Goal: Task Accomplishment & Management: Manage account settings

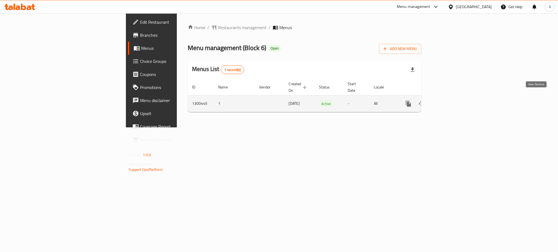
click at [451, 101] on icon "enhanced table" at bounding box center [447, 104] width 7 height 7
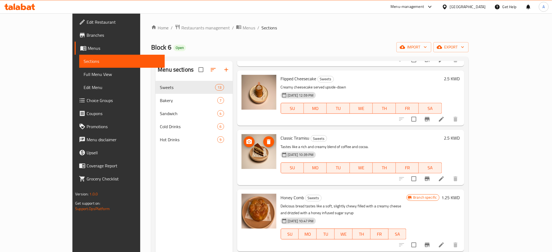
scroll to position [145, 0]
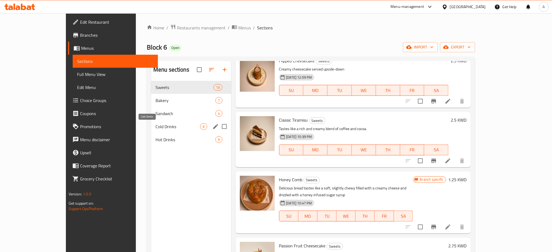
click at [168, 129] on span "Cold Drinks" at bounding box center [178, 126] width 45 height 7
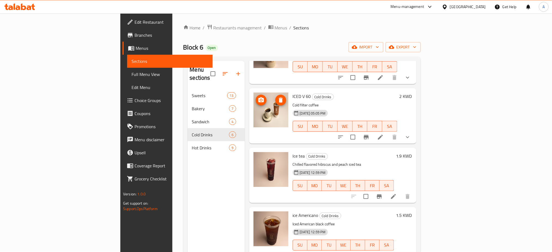
scroll to position [118, 0]
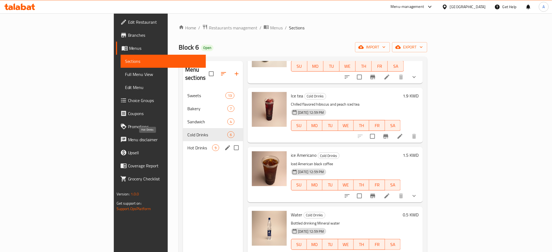
click at [187, 145] on span "Hot Drinks" at bounding box center [199, 148] width 25 height 7
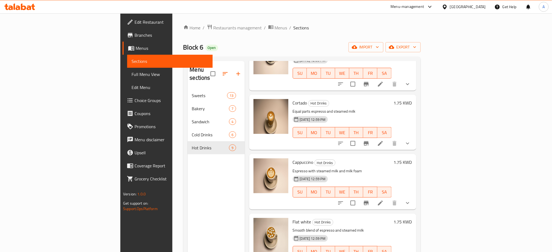
scroll to position [36, 0]
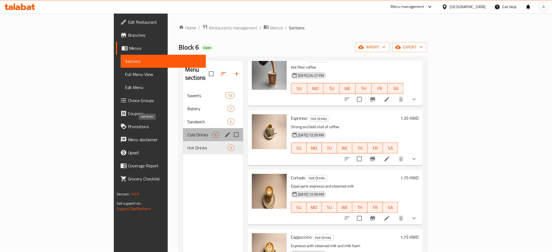
click at [187, 132] on span "Cold Drinks" at bounding box center [199, 135] width 25 height 7
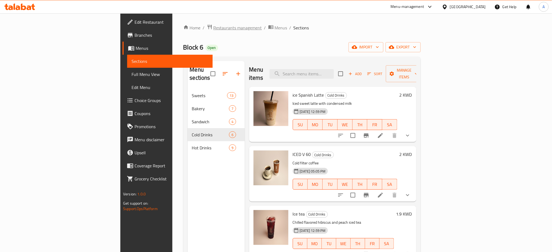
click at [214, 30] on span "Restaurants management" at bounding box center [238, 28] width 48 height 7
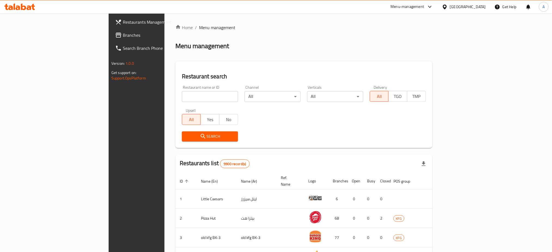
click at [182, 96] on input "search" at bounding box center [210, 96] width 56 height 11
type input "snack box"
click at [186, 139] on span "Search" at bounding box center [209, 136] width 47 height 7
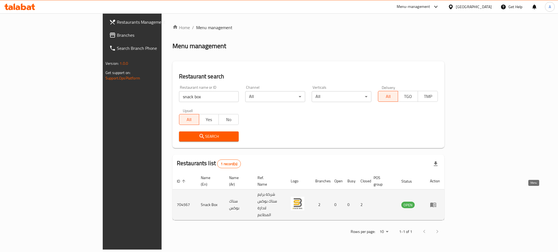
click at [440, 202] on link "enhanced table" at bounding box center [435, 205] width 10 height 7
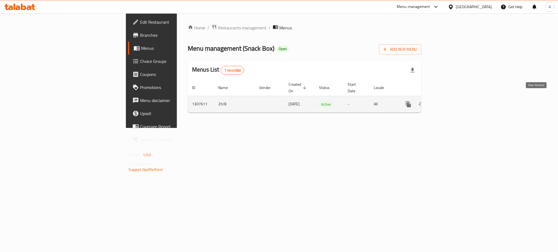
click at [451, 101] on icon "enhanced table" at bounding box center [447, 104] width 7 height 7
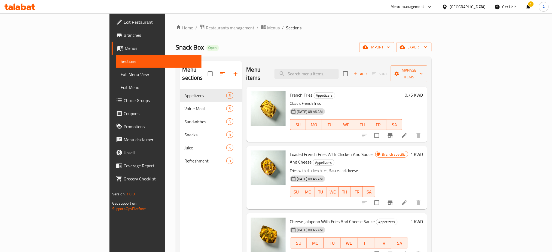
click at [124, 21] on span "Edit Restaurant" at bounding box center [161, 22] width 74 height 7
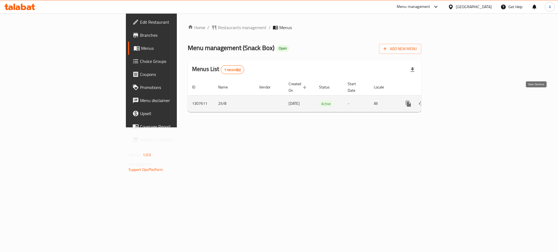
click at [451, 101] on icon "enhanced table" at bounding box center [447, 104] width 7 height 7
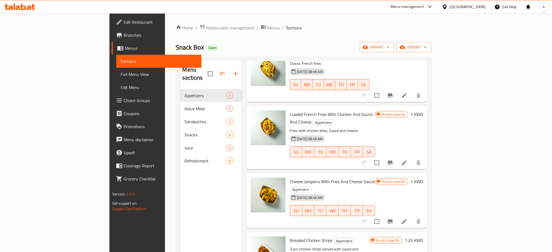
scroll to position [50, 0]
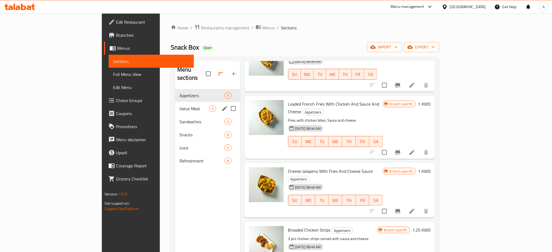
click at [180, 105] on span "Value Meal" at bounding box center [195, 108] width 30 height 7
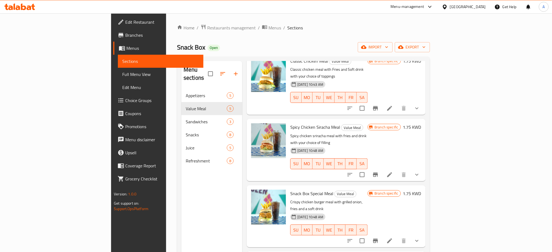
scroll to position [59, 0]
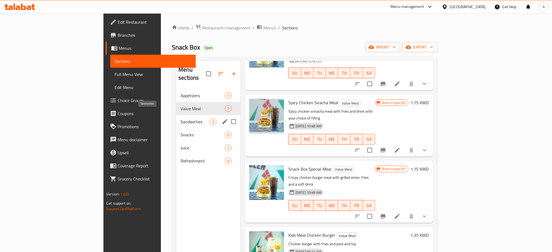
click at [181, 118] on span "Sandwiches" at bounding box center [195, 121] width 29 height 7
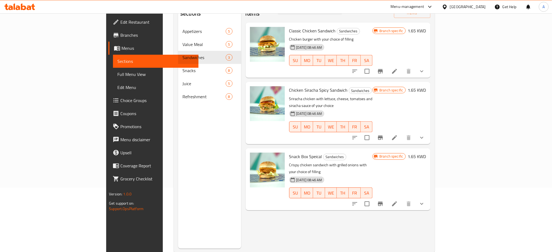
scroll to position [72, 0]
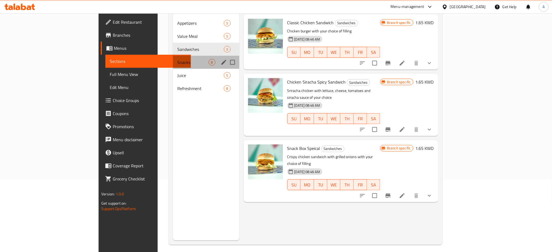
click at [173, 56] on div "Snacks 8" at bounding box center [206, 62] width 66 height 13
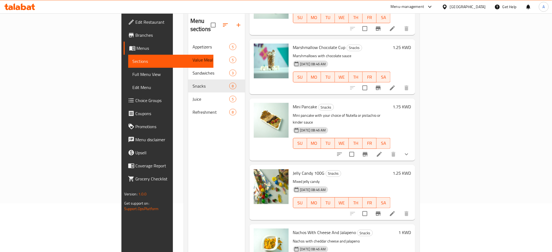
scroll to position [36, 0]
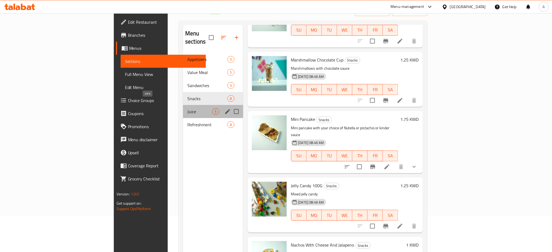
click at [187, 108] on span "Juice" at bounding box center [199, 111] width 25 height 7
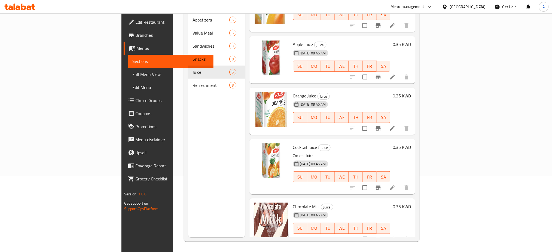
scroll to position [76, 0]
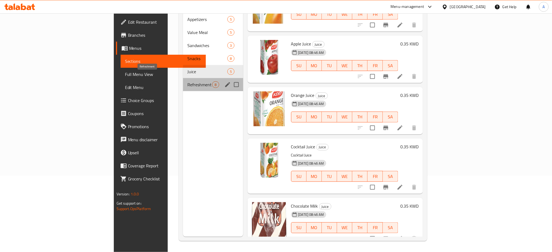
click at [187, 81] on span "Refreshment" at bounding box center [199, 84] width 25 height 7
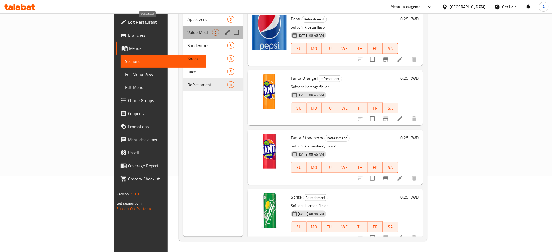
click at [187, 29] on span "Value Meal" at bounding box center [199, 32] width 25 height 7
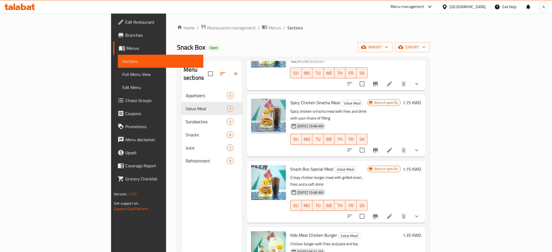
click at [125, 21] on span "Edit Restaurant" at bounding box center [162, 22] width 74 height 7
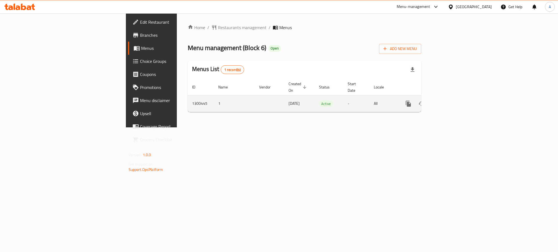
click at [454, 101] on link "enhanced table" at bounding box center [447, 103] width 13 height 13
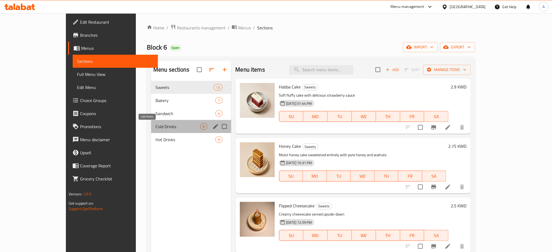
click at [160, 124] on span "Cold Drinks" at bounding box center [178, 126] width 45 height 7
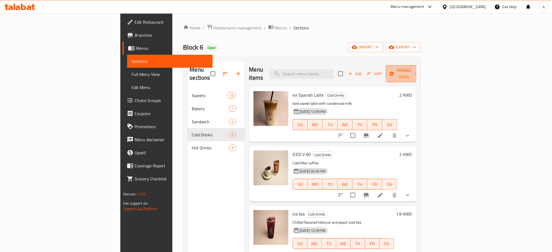
click at [418, 71] on span "Manage items" at bounding box center [404, 74] width 28 height 14
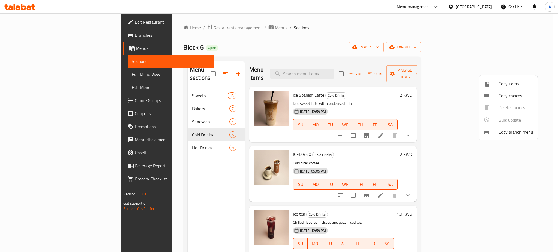
click at [122, 209] on div at bounding box center [279, 126] width 558 height 252
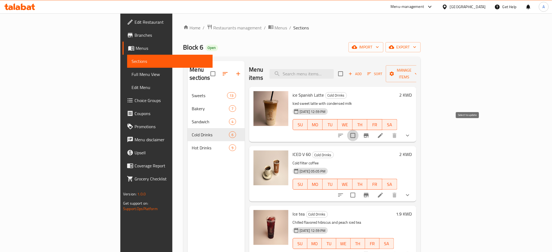
click at [359, 130] on input "checkbox" at bounding box center [352, 135] width 11 height 11
checkbox input "true"
click at [359, 190] on input "checkbox" at bounding box center [352, 195] width 11 height 11
checkbox input "true"
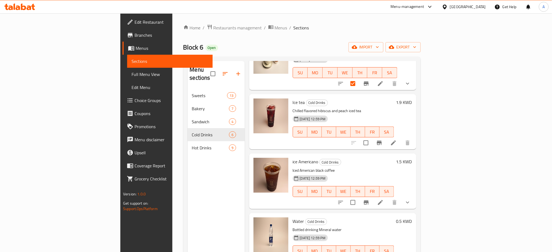
scroll to position [118, 0]
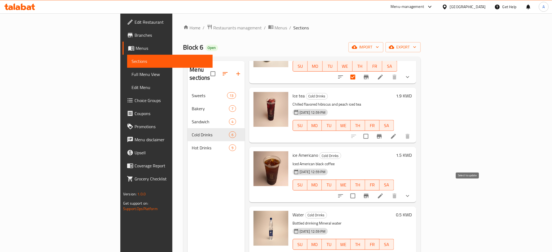
click at [359, 190] on input "checkbox" at bounding box center [352, 195] width 11 height 11
checkbox input "true"
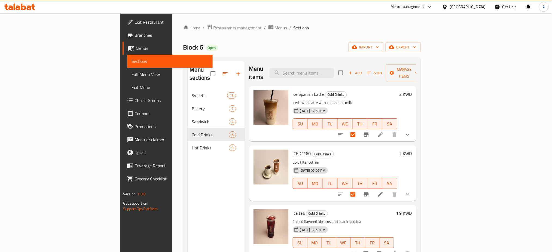
scroll to position [0, 0]
click at [411, 132] on icon "show more" at bounding box center [408, 135] width 7 height 7
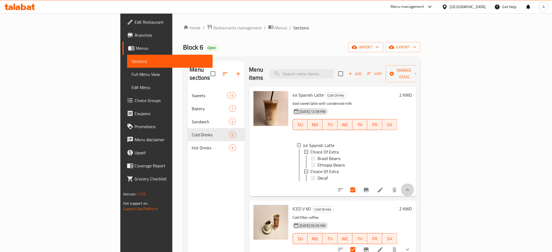
click at [414, 191] on button "show more" at bounding box center [407, 190] width 13 height 13
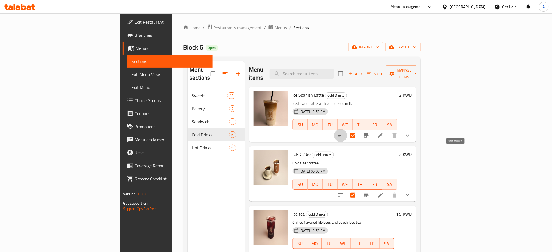
click at [344, 132] on icon "sort-choices" at bounding box center [341, 135] width 7 height 7
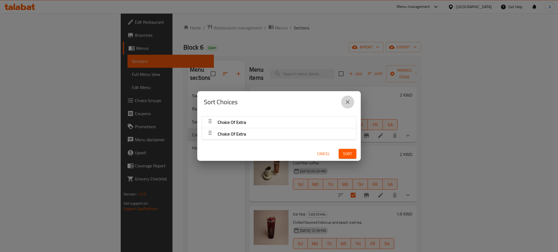
click at [345, 104] on icon "close" at bounding box center [347, 102] width 7 height 7
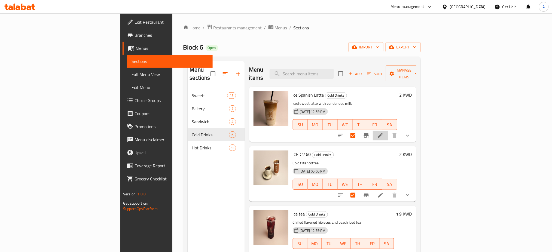
click at [388, 131] on li at bounding box center [380, 136] width 15 height 10
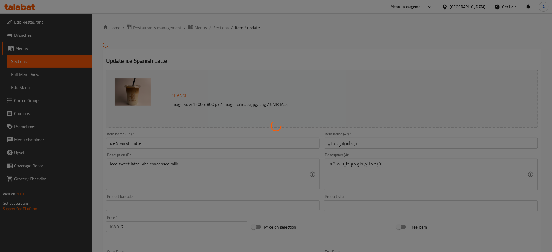
type input "اختيار إضافي"
type input "1"
type input "اختيار إضافي"
type input "0"
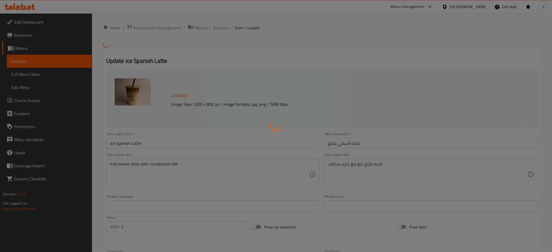
type input "1"
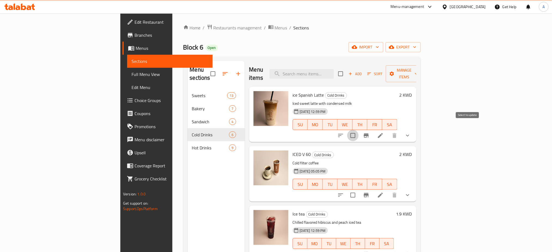
click at [359, 130] on input "checkbox" at bounding box center [352, 135] width 11 height 11
checkbox input "true"
click at [418, 71] on span "Manage items" at bounding box center [404, 74] width 28 height 14
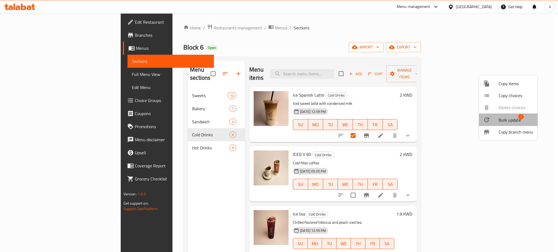
click at [515, 123] on span "Bulk update" at bounding box center [509, 120] width 22 height 7
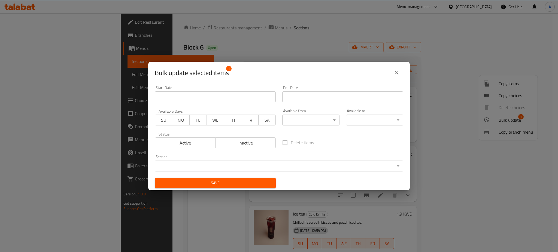
scroll to position [1, 0]
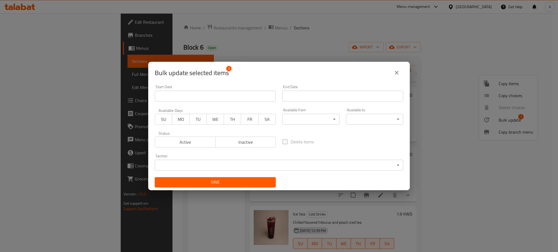
click at [395, 70] on icon "close" at bounding box center [396, 72] width 7 height 7
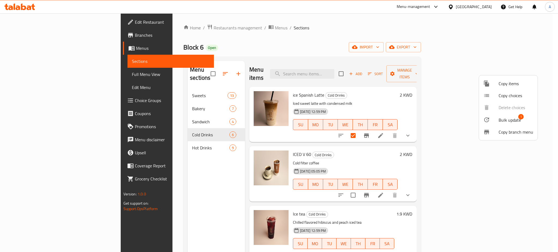
click at [503, 83] on span "Copy items" at bounding box center [515, 83] width 35 height 7
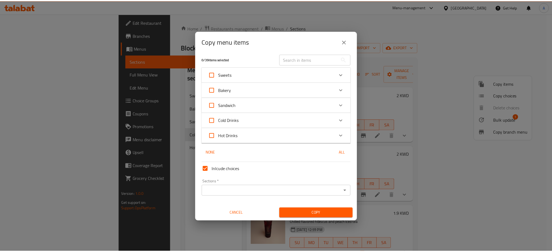
scroll to position [0, 0]
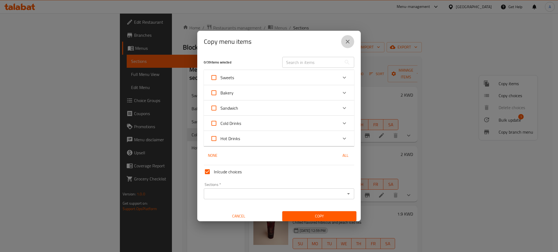
click at [347, 42] on icon "close" at bounding box center [348, 42] width 4 height 4
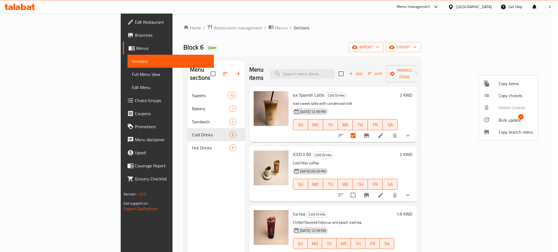
click at [129, 142] on div at bounding box center [279, 126] width 558 height 252
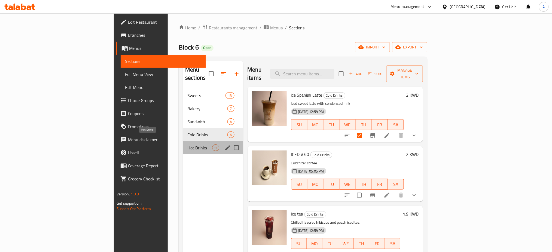
click at [187, 145] on span "Hot Drinks" at bounding box center [199, 148] width 25 height 7
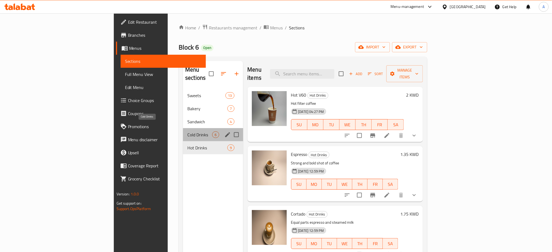
click at [187, 132] on span "Cold Drinks" at bounding box center [199, 135] width 25 height 7
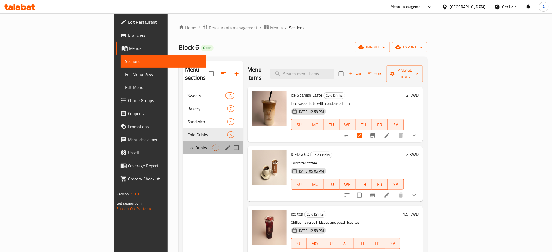
click at [183, 144] on div "Hot Drinks 9" at bounding box center [213, 147] width 60 height 13
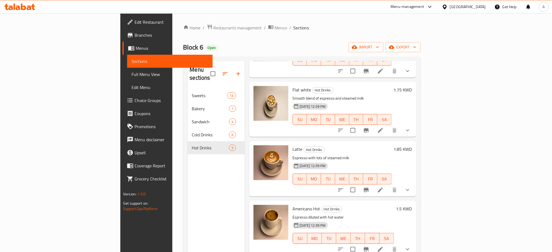
scroll to position [244, 0]
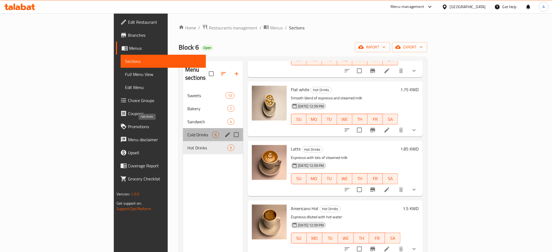
click at [187, 132] on span "Cold Drinks" at bounding box center [199, 135] width 25 height 7
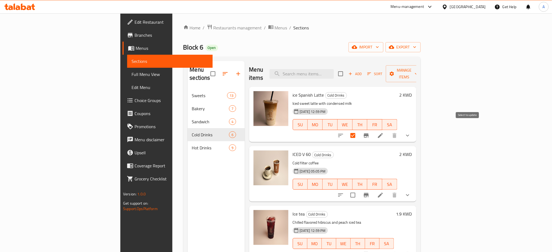
click at [359, 130] on input "checkbox" at bounding box center [352, 135] width 11 height 11
checkbox input "false"
click at [384, 132] on icon at bounding box center [380, 135] width 7 height 7
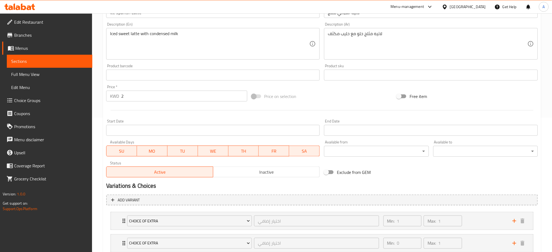
scroll to position [135, 0]
click at [256, 172] on span "Inactive" at bounding box center [266, 172] width 102 height 8
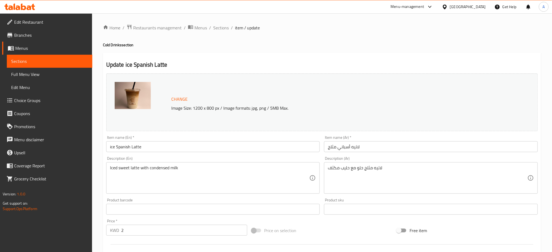
scroll to position [172, 0]
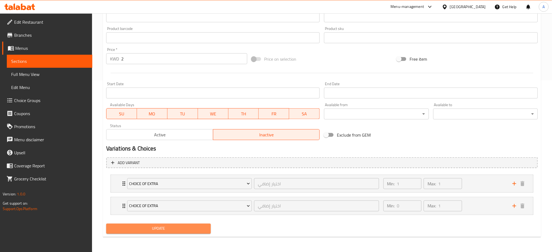
click at [171, 224] on button "Update" at bounding box center [158, 229] width 105 height 10
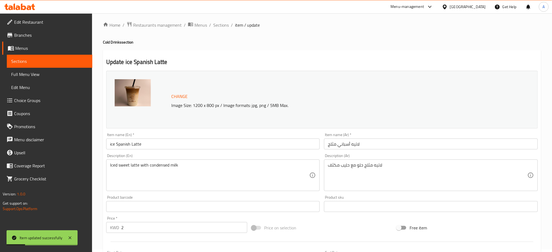
scroll to position [0, 0]
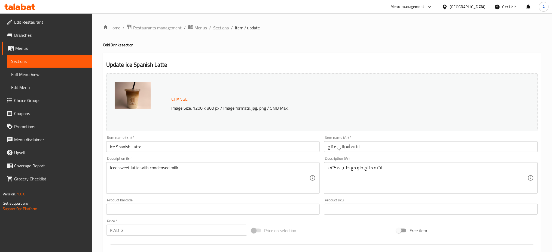
click at [224, 29] on span "Sections" at bounding box center [221, 28] width 16 height 7
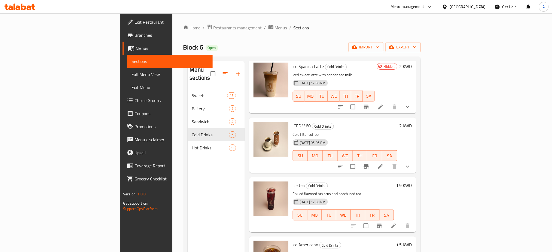
scroll to position [29, 0]
click at [384, 163] on icon at bounding box center [380, 166] width 7 height 7
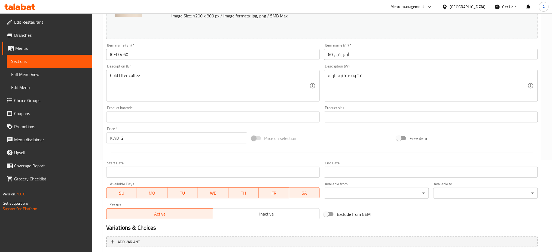
scroll to position [149, 0]
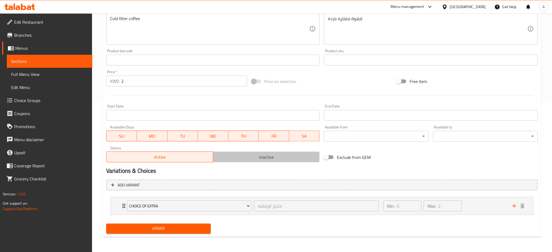
click at [248, 160] on span "Inactive" at bounding box center [266, 157] width 102 height 8
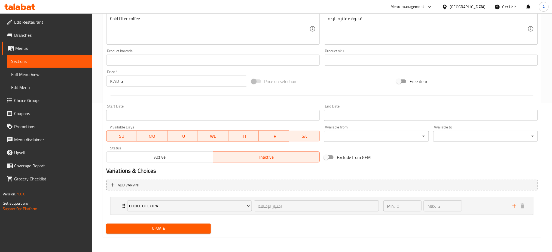
click at [177, 226] on span "Update" at bounding box center [159, 229] width 96 height 7
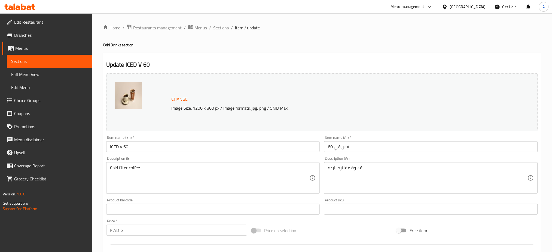
click at [221, 26] on span "Sections" at bounding box center [221, 28] width 16 height 7
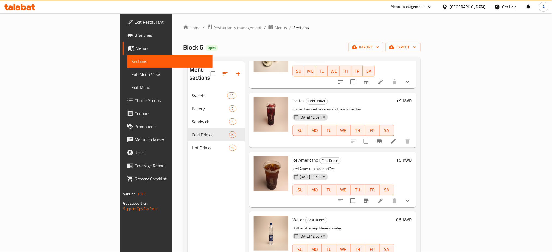
scroll to position [114, 0]
click at [384, 197] on icon at bounding box center [380, 200] width 7 height 7
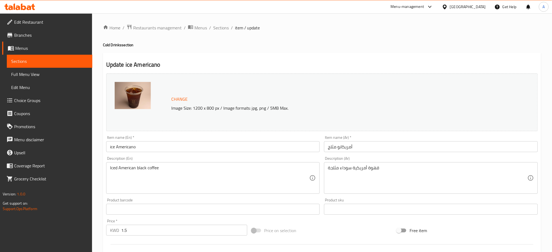
scroll to position [172, 0]
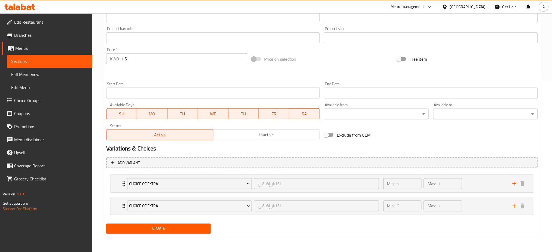
click at [240, 135] on span "Inactive" at bounding box center [266, 135] width 102 height 8
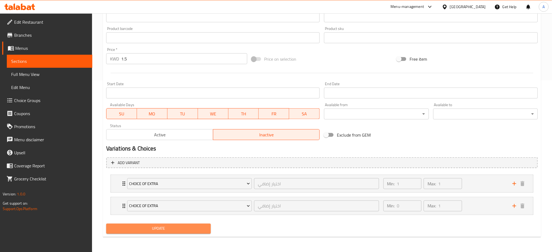
click at [168, 227] on span "Update" at bounding box center [159, 229] width 96 height 7
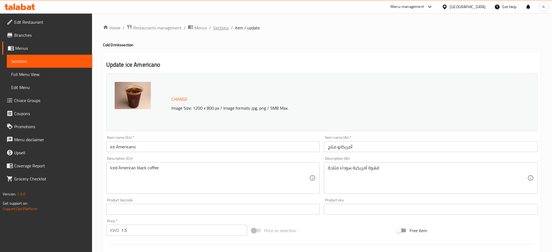
click at [220, 31] on span "Sections" at bounding box center [221, 28] width 16 height 7
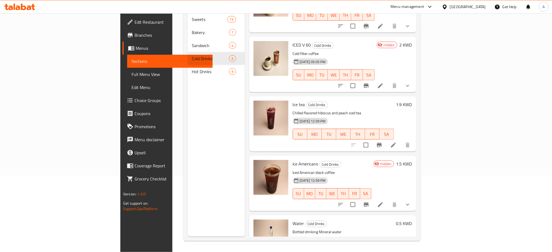
scroll to position [31, 0]
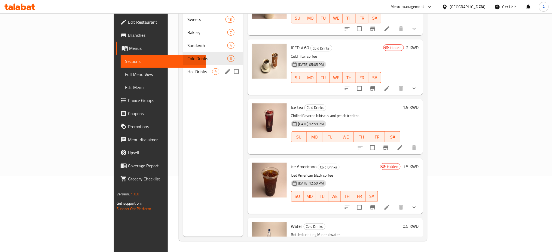
click at [183, 67] on div "Hot Drinks 9" at bounding box center [213, 71] width 60 height 13
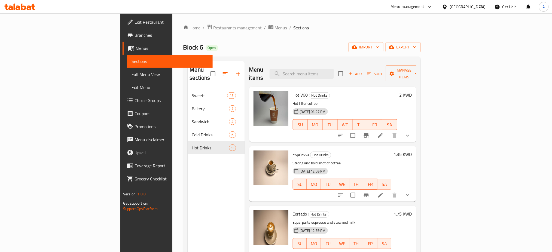
click at [135, 97] on span "Choice Groups" at bounding box center [172, 100] width 74 height 7
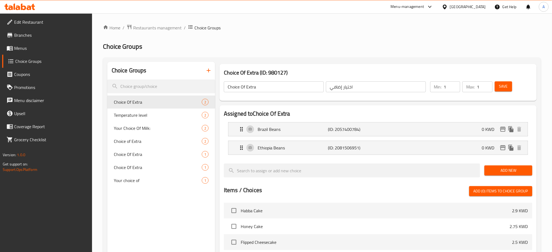
click at [208, 73] on icon "button" at bounding box center [208, 70] width 7 height 7
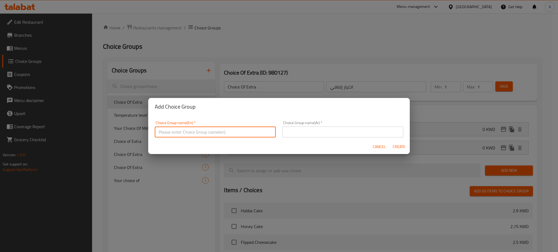
click at [212, 133] on input "text" at bounding box center [215, 132] width 121 height 11
drag, startPoint x: 192, startPoint y: 130, endPoint x: 181, endPoint y: 132, distance: 11.0
click at [181, 132] on input "Temperature level" at bounding box center [215, 132] width 121 height 11
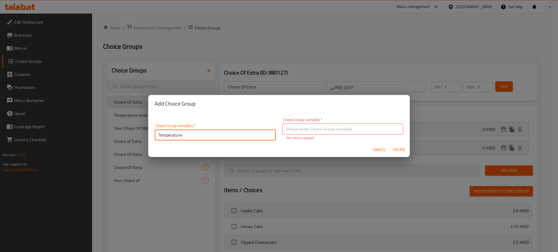
drag, startPoint x: 188, startPoint y: 133, endPoint x: 87, endPoint y: 131, distance: 100.8
click at [87, 132] on div "Add Choice Group Choice Group name(En)   * Temperature Choice Group name(En) * …" at bounding box center [279, 126] width 558 height 252
type input "ؤ"
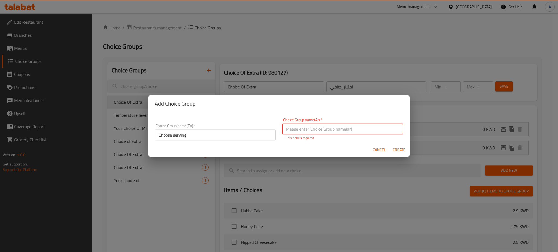
click at [195, 132] on input "Choose serving" at bounding box center [215, 135] width 121 height 11
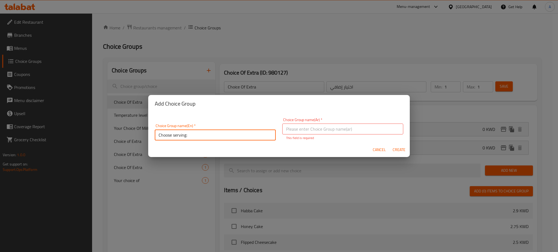
type input "Choose serving:"
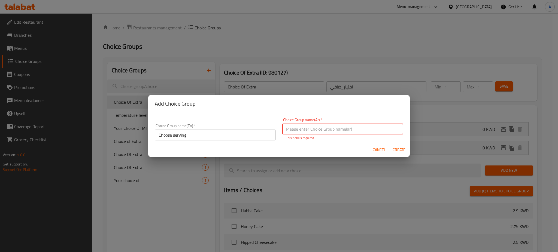
click at [307, 130] on input "text" at bounding box center [342, 129] width 121 height 11
type input "H"
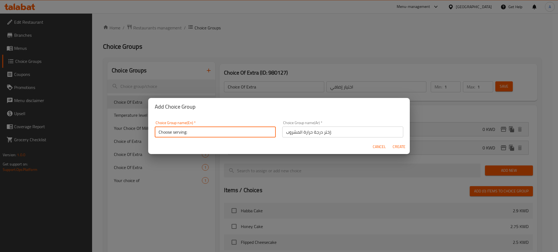
drag, startPoint x: 193, startPoint y: 133, endPoint x: 133, endPoint y: 130, distance: 60.0
click at [133, 130] on div "Add Choice Group Choice Group name(En)   * Choose serving: Choice Group name(En…" at bounding box center [279, 126] width 558 height 252
click at [338, 130] on input "إختر درجة حرارة المشروب:" at bounding box center [342, 132] width 121 height 11
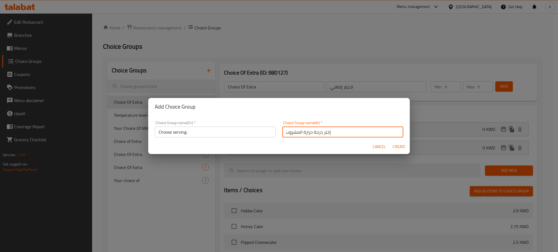
type input "إختر درجة حرارة المشروب"
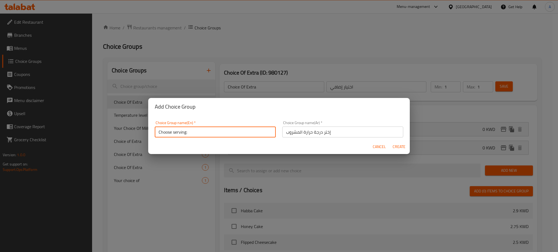
drag, startPoint x: 199, startPoint y: 132, endPoint x: 174, endPoint y: 131, distance: 25.3
click at [174, 131] on input "Choose serving:" at bounding box center [215, 132] width 121 height 11
click at [172, 132] on input "Choose temperature" at bounding box center [215, 132] width 121 height 11
type input "Choose your drink temperature"
click at [403, 148] on span "Create" at bounding box center [398, 147] width 13 height 7
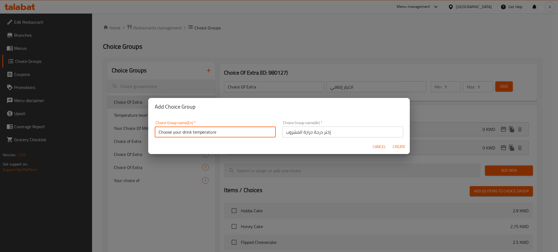
type input "Choose your drink temperature"
type input "إختر درجة حرارة المشروب"
type input "0"
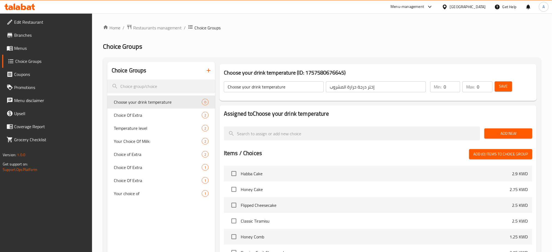
click at [517, 133] on span "Add New" at bounding box center [508, 133] width 39 height 7
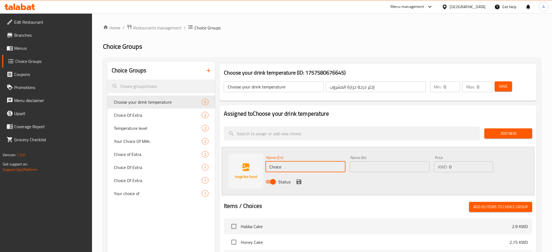
click at [233, 164] on div "Name (En) Choice Name (En) Name (Ar) Name (Ar) Price KWD 0 Price Status" at bounding box center [378, 171] width 313 height 48
type input "Hot"
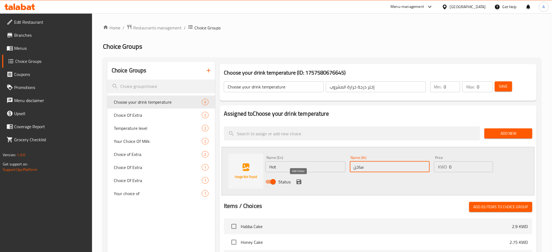
type input "ساخن"
click at [300, 182] on icon "save" at bounding box center [299, 182] width 5 height 5
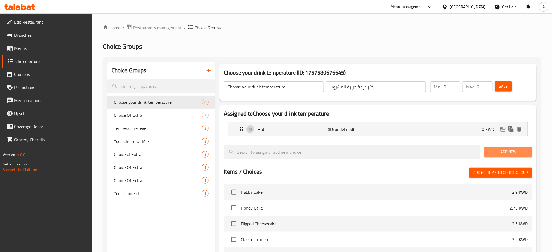
click at [515, 154] on span "Add New" at bounding box center [508, 152] width 39 height 7
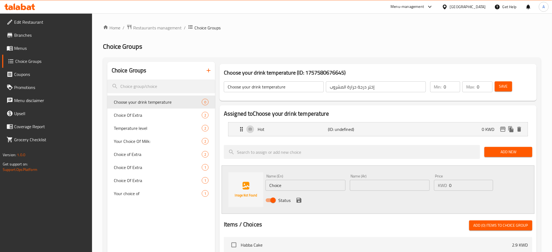
drag, startPoint x: 290, startPoint y: 187, endPoint x: 228, endPoint y: 181, distance: 62.1
click at [228, 181] on div "Name (En) Choice Name (En) Name (Ar) Name (Ar) Price KWD 0 Price Status" at bounding box center [378, 190] width 313 height 48
type input "Cold"
type input "بارد"
click at [300, 201] on icon "save" at bounding box center [299, 200] width 5 height 5
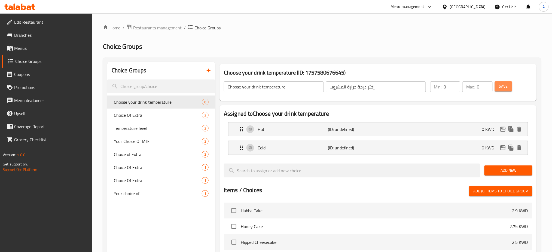
click at [507, 86] on span "Save" at bounding box center [503, 86] width 9 height 7
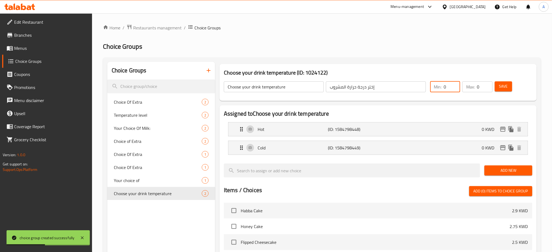
drag, startPoint x: 449, startPoint y: 89, endPoint x: 437, endPoint y: 87, distance: 12.4
click at [437, 87] on div "Min: 0 ​" at bounding box center [445, 86] width 30 height 11
type input "1"
drag, startPoint x: 482, startPoint y: 87, endPoint x: 472, endPoint y: 87, distance: 9.8
click at [472, 87] on div "Max: 0 ​" at bounding box center [478, 86] width 30 height 11
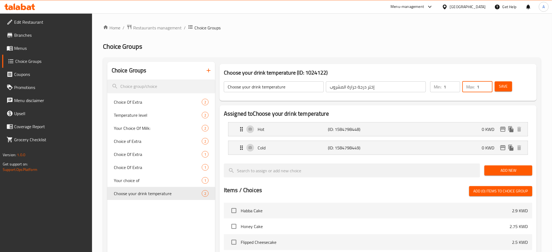
type input "1"
click at [506, 85] on span "Save" at bounding box center [503, 86] width 9 height 7
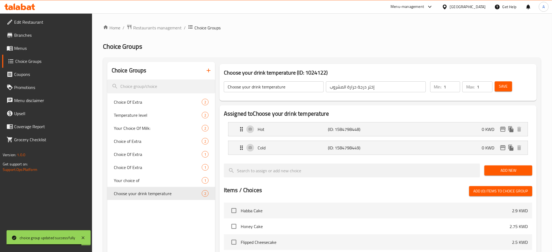
click at [45, 48] on span "Menus" at bounding box center [51, 48] width 74 height 7
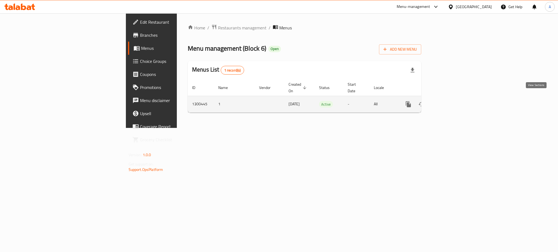
click at [454, 98] on link "enhanced table" at bounding box center [447, 104] width 13 height 13
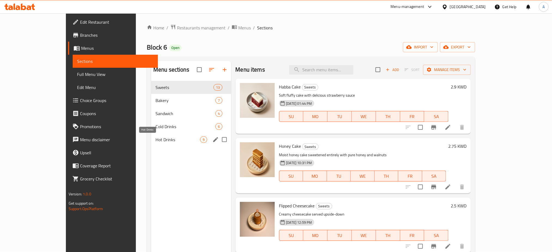
click at [156, 142] on span "Hot Drinks" at bounding box center [178, 139] width 45 height 7
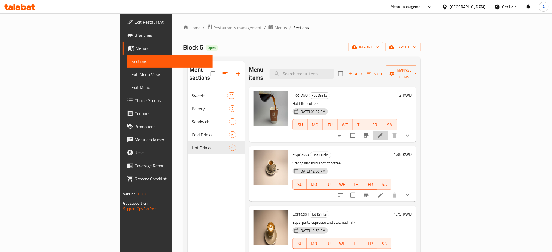
click at [388, 131] on li at bounding box center [380, 136] width 15 height 10
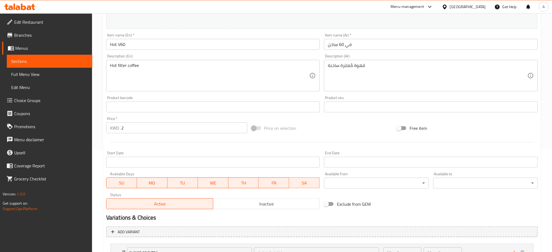
scroll to position [149, 0]
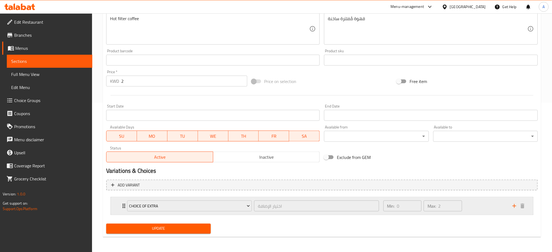
click at [123, 206] on icon "Expand" at bounding box center [124, 206] width 3 height 4
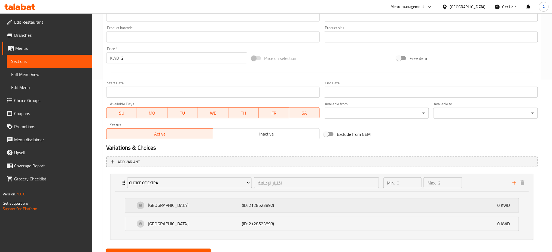
scroll to position [197, 0]
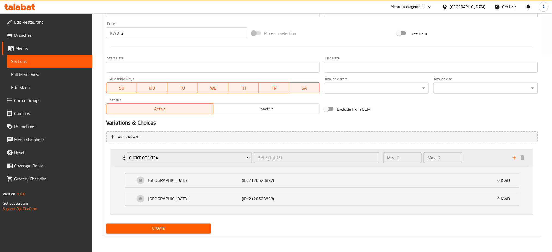
click at [515, 157] on icon "add" at bounding box center [515, 158] width 4 height 4
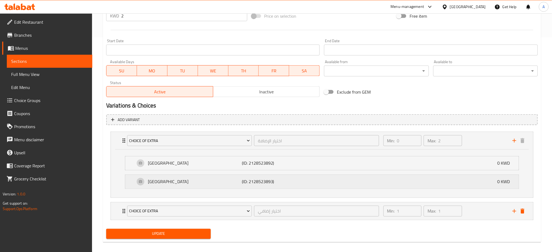
scroll to position [220, 0]
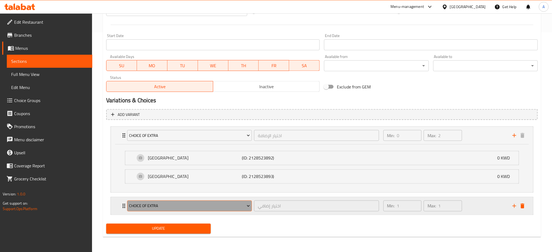
click at [214, 205] on span "Choice Of Extra" at bounding box center [189, 206] width 121 height 7
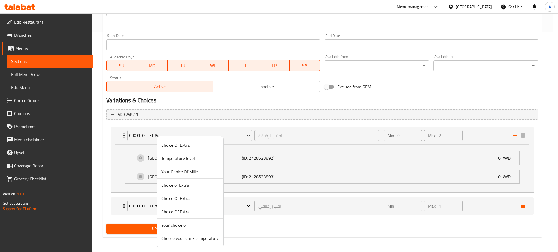
click at [190, 238] on span "Choose your drink temperature" at bounding box center [190, 238] width 58 height 7
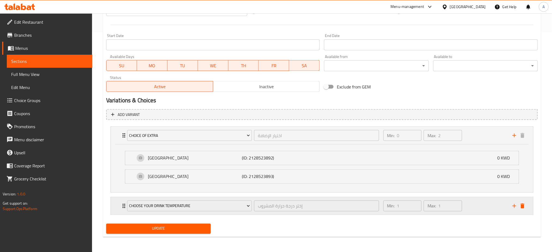
click at [123, 206] on icon "Expand" at bounding box center [124, 206] width 3 height 4
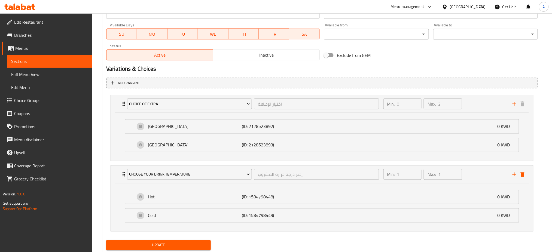
scroll to position [268, 0]
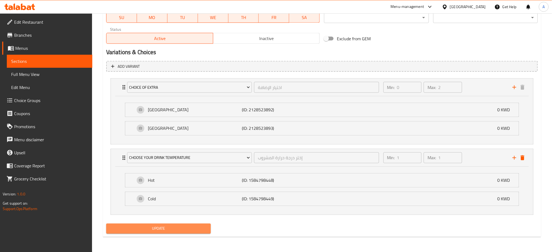
click at [156, 228] on span "Update" at bounding box center [159, 229] width 96 height 7
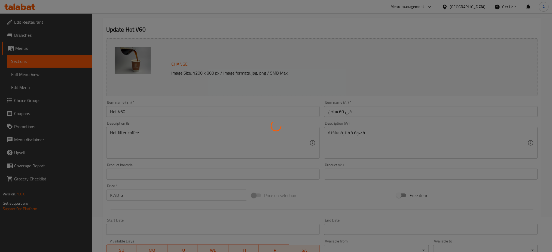
scroll to position [0, 0]
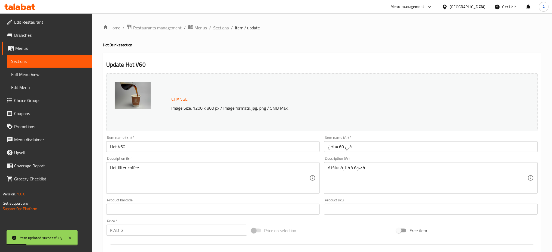
click at [223, 25] on span "Sections" at bounding box center [221, 28] width 16 height 7
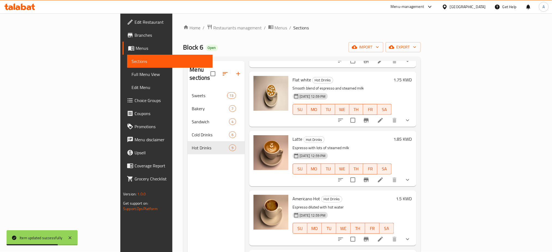
scroll to position [254, 0]
click at [384, 176] on icon at bounding box center [380, 179] width 7 height 7
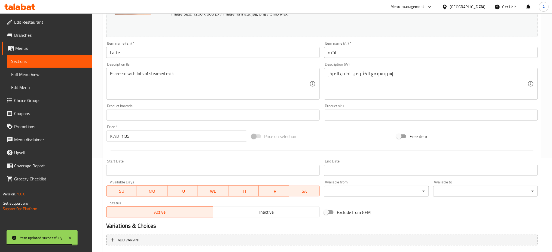
scroll to position [216, 0]
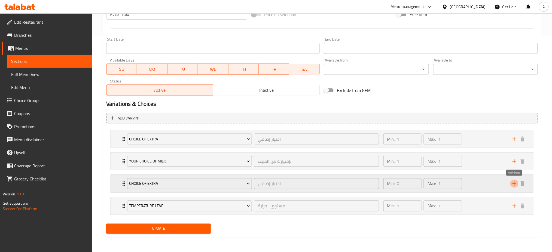
click at [516, 186] on icon "add" at bounding box center [514, 184] width 7 height 7
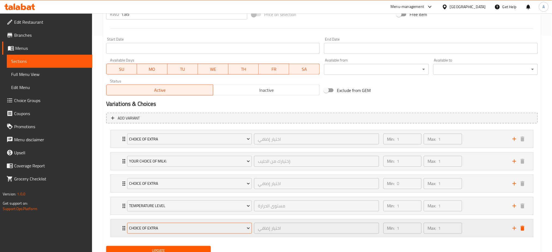
click at [141, 228] on span "Choice Of Extra" at bounding box center [189, 228] width 121 height 7
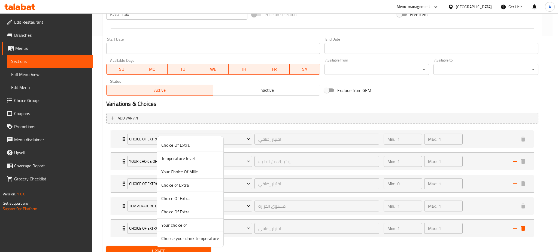
click at [190, 239] on span "Choose your drink temperature" at bounding box center [190, 238] width 58 height 7
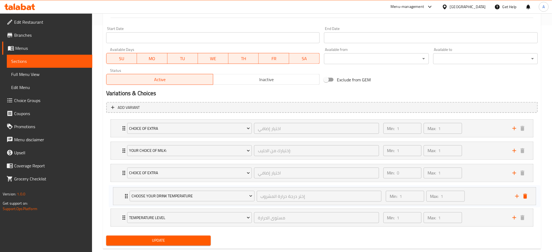
drag, startPoint x: 117, startPoint y: 230, endPoint x: 121, endPoint y: 197, distance: 32.6
click at [121, 197] on div "Choice Of Extra اختيار إضافي ​ Min: 1 ​ Max: 1 ​ Brazil Beans (ID: 2057400784) …" at bounding box center [322, 173] width 432 height 112
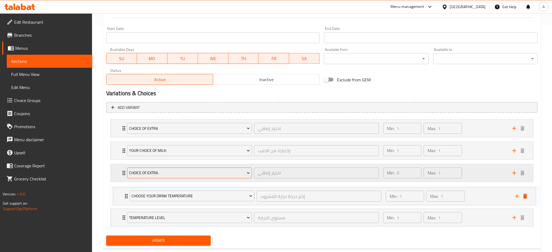
scroll to position [229, 0]
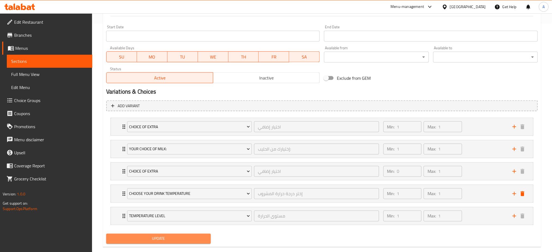
click at [166, 239] on span "Update" at bounding box center [159, 239] width 96 height 7
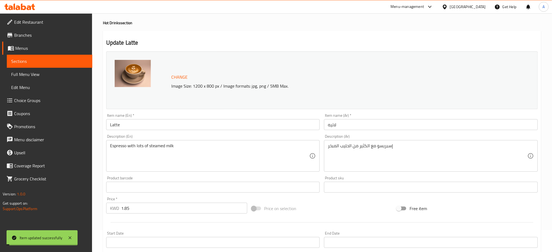
scroll to position [0, 0]
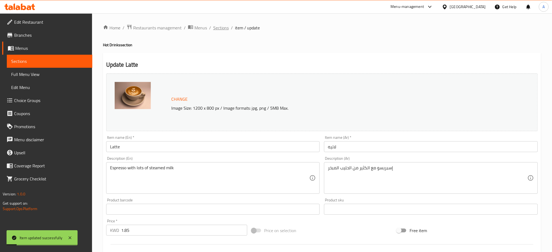
click at [220, 28] on span "Sections" at bounding box center [221, 28] width 16 height 7
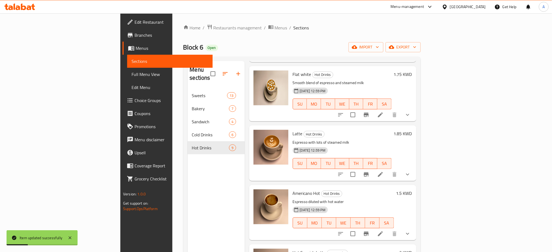
scroll to position [297, 0]
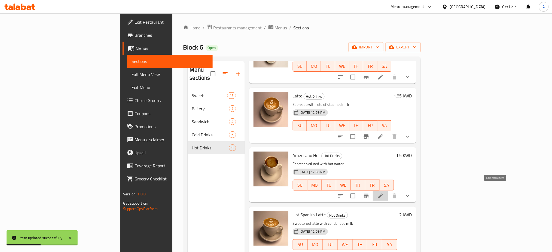
click at [384, 193] on icon at bounding box center [380, 196] width 7 height 7
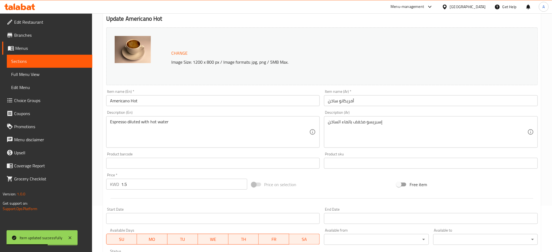
scroll to position [172, 0]
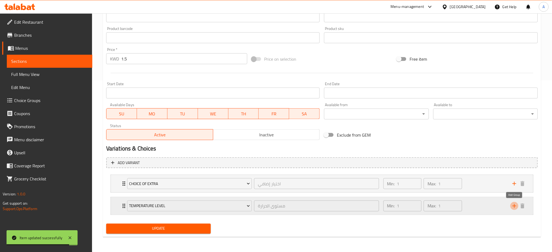
click at [515, 206] on icon "add" at bounding box center [515, 206] width 4 height 4
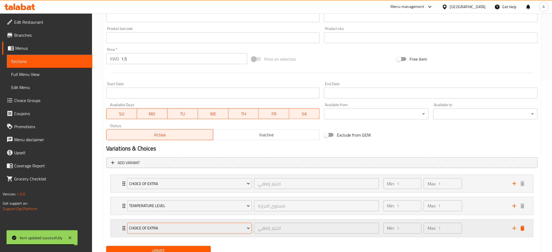
click at [182, 232] on button "Choice Of Extra" at bounding box center [189, 228] width 125 height 11
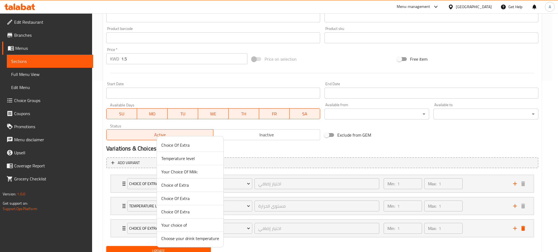
click at [179, 240] on span "Choose your drink temperature" at bounding box center [190, 238] width 58 height 7
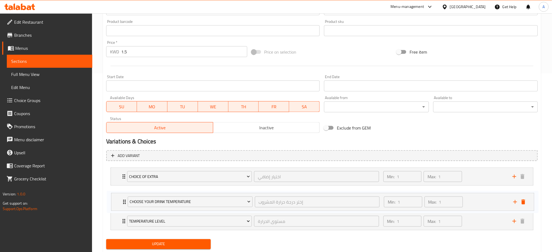
drag, startPoint x: 117, startPoint y: 226, endPoint x: 117, endPoint y: 198, distance: 28.3
click at [117, 198] on div "Choice Of Extra اختيار إضافي ​ Min: 1 ​ Max: 1 ​ Brazil Beans (ID: 2057400784) …" at bounding box center [322, 199] width 432 height 67
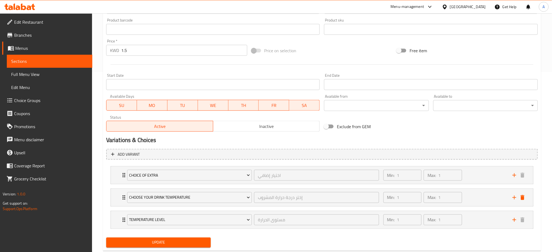
click at [156, 242] on span "Update" at bounding box center [159, 242] width 96 height 7
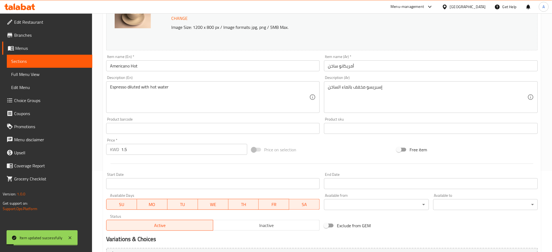
scroll to position [0, 0]
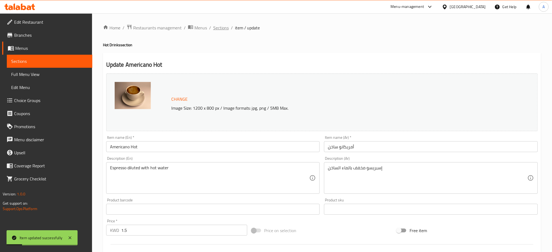
click at [227, 27] on span "Sections" at bounding box center [221, 28] width 16 height 7
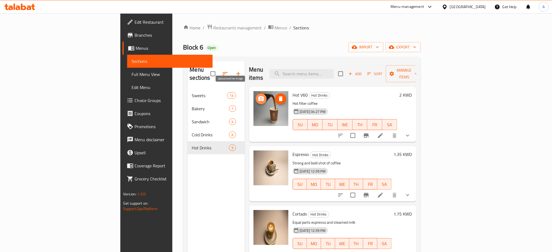
click at [259, 96] on icon "upload picture" at bounding box center [261, 98] width 5 height 5
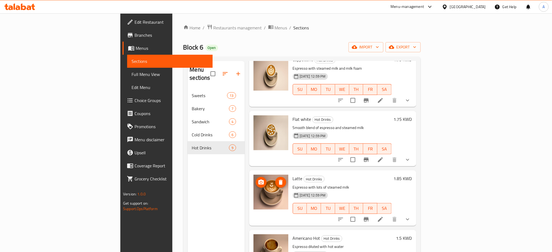
scroll to position [254, 0]
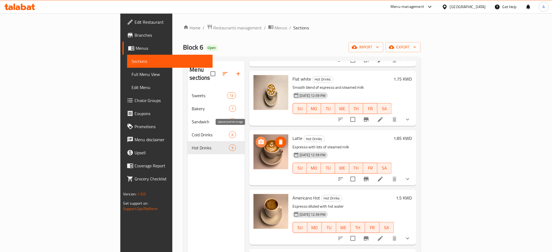
click at [258, 139] on icon "upload picture" at bounding box center [261, 142] width 7 height 7
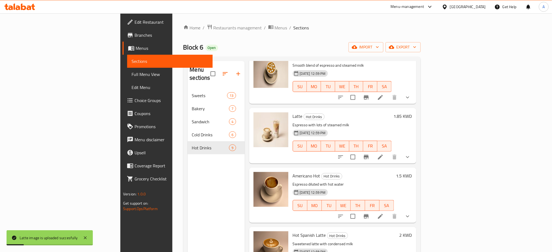
scroll to position [297, 0]
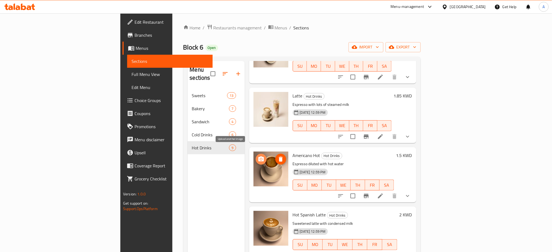
click at [259, 157] on icon "upload picture" at bounding box center [261, 159] width 5 height 5
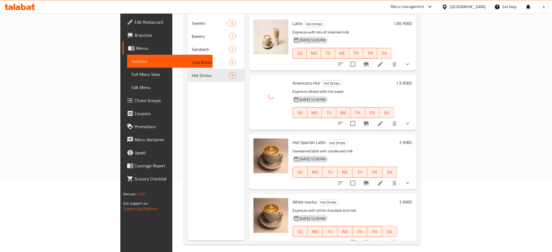
scroll to position [76, 0]
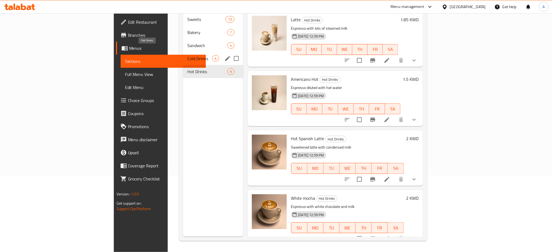
click at [187, 55] on span "Cold Drinks" at bounding box center [199, 58] width 25 height 7
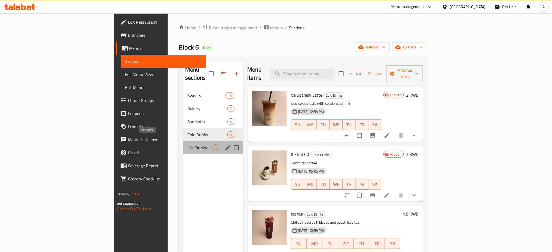
click at [187, 145] on span "Hot Drinks" at bounding box center [199, 148] width 25 height 7
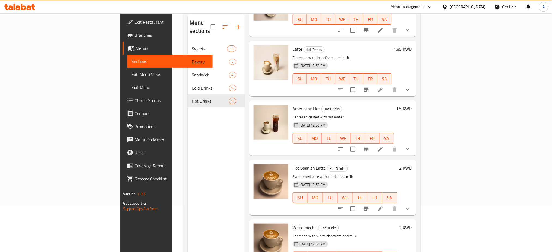
scroll to position [76, 0]
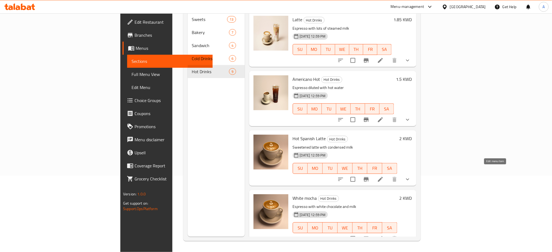
click at [383, 177] on icon at bounding box center [380, 179] width 5 height 5
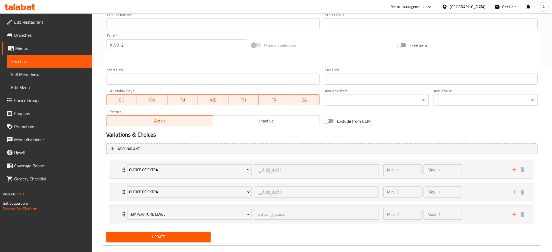
scroll to position [194, 0]
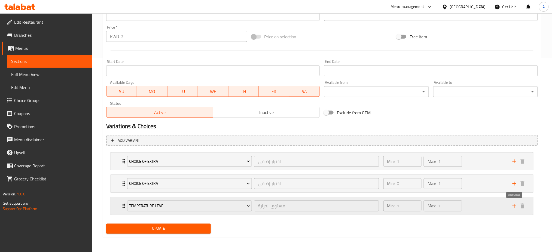
click at [516, 205] on icon "add" at bounding box center [514, 206] width 7 height 7
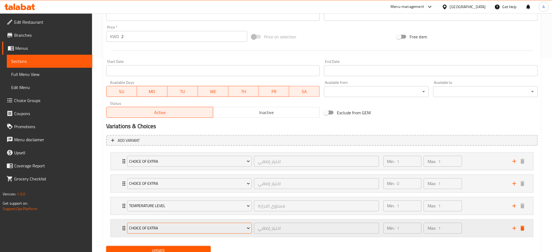
click at [153, 227] on span "Choice Of Extra" at bounding box center [189, 228] width 121 height 7
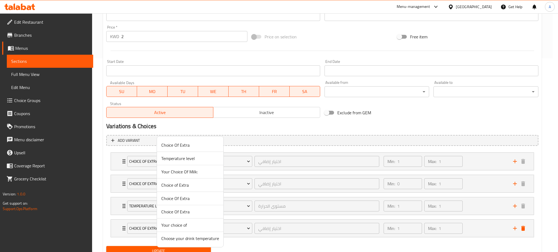
click at [196, 239] on span "Choose your drink temperature" at bounding box center [190, 238] width 58 height 7
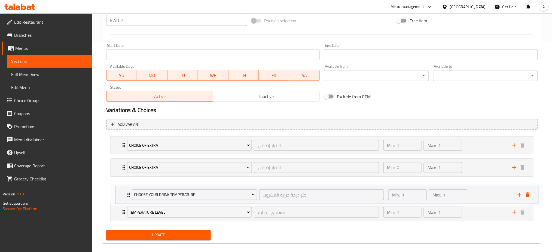
drag, startPoint x: 115, startPoint y: 227, endPoint x: 119, endPoint y: 187, distance: 40.0
click at [119, 188] on div "Choice Of Extra اختيار إضافي ​ Min: 1 ​ Max: 1 ​ Brazil Beans (ID: 2057400784) …" at bounding box center [322, 178] width 432 height 89
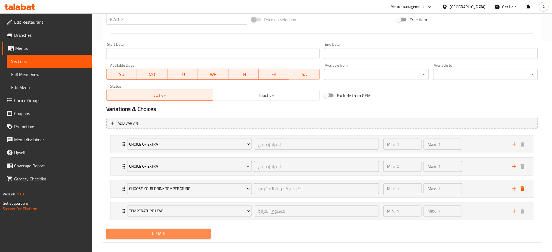
click at [158, 234] on span "Update" at bounding box center [159, 234] width 96 height 7
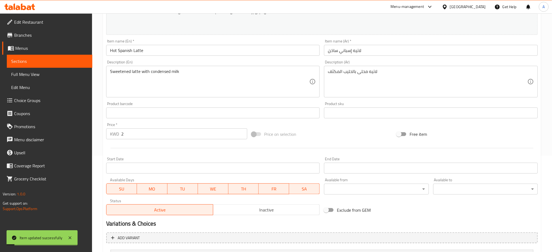
scroll to position [0, 0]
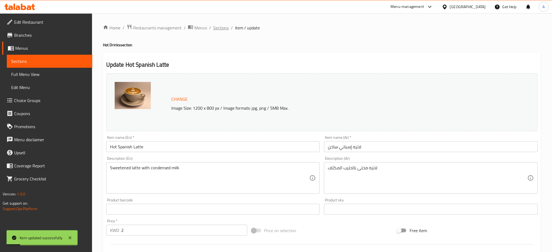
click at [226, 26] on span "Sections" at bounding box center [221, 28] width 16 height 7
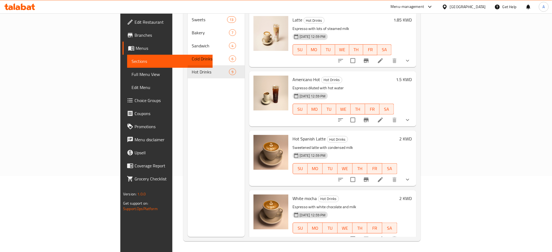
scroll to position [76, 0]
click at [258, 139] on icon "upload picture" at bounding box center [261, 142] width 7 height 7
click at [383, 236] on icon at bounding box center [380, 238] width 5 height 5
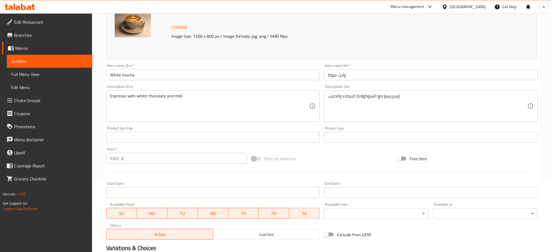
scroll to position [216, 0]
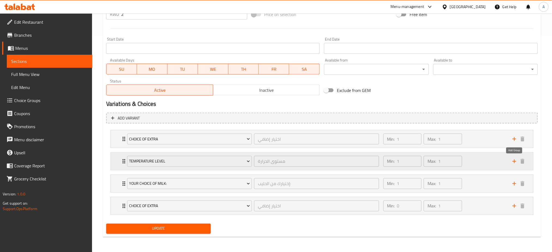
click at [515, 162] on icon "add" at bounding box center [514, 161] width 7 height 7
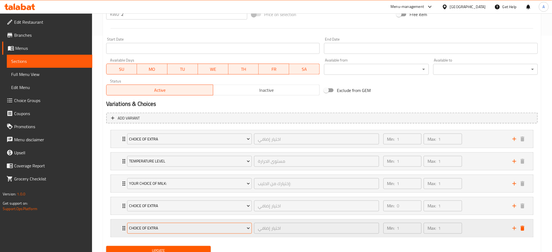
click at [167, 225] on span "Choice Of Extra" at bounding box center [189, 228] width 121 height 7
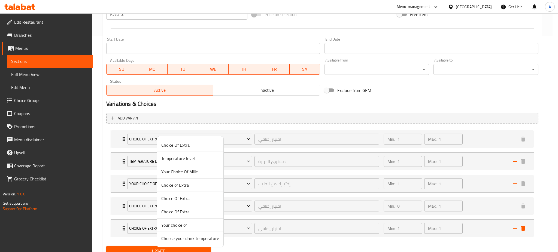
click at [189, 241] on span "Choose your drink temperature" at bounding box center [190, 238] width 58 height 7
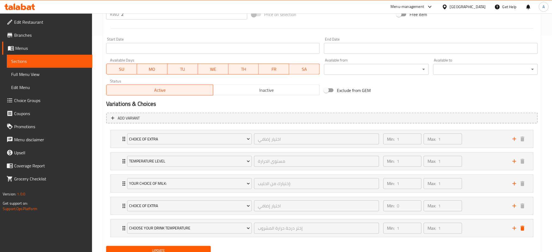
drag, startPoint x: 151, startPoint y: 162, endPoint x: 137, endPoint y: 241, distance: 80.9
click at [137, 242] on nav "Choice Of Extra اختيار إضافي ​ Min: 1 ​ Max: 1 ​ Brazil Beans (ID: 2057400784) …" at bounding box center [322, 184] width 432 height 116
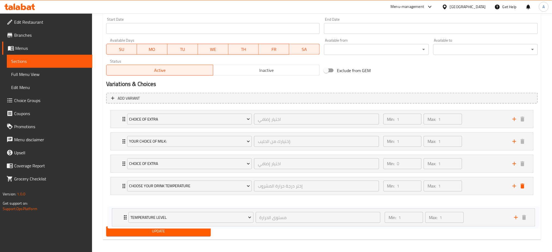
scroll to position [239, 0]
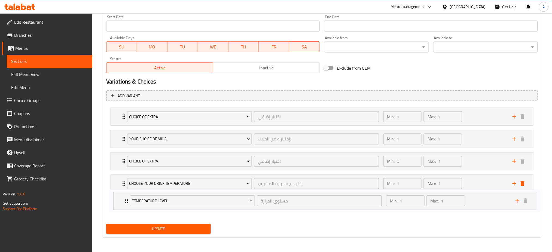
drag, startPoint x: 118, startPoint y: 160, endPoint x: 121, endPoint y: 203, distance: 43.1
click at [121, 203] on div "Choice Of Extra اختيار إضافي ​ Min: 1 ​ Max: 1 ​ Brazil Beans (ID: 2057400784) …" at bounding box center [322, 162] width 432 height 112
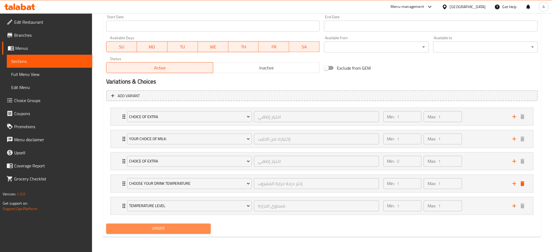
click at [181, 227] on span "Update" at bounding box center [159, 229] width 96 height 7
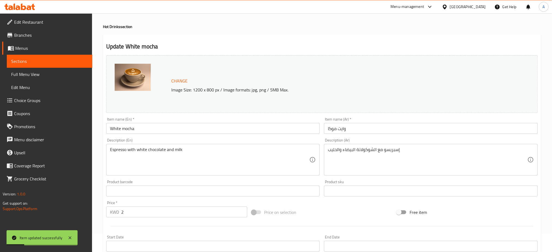
scroll to position [0, 0]
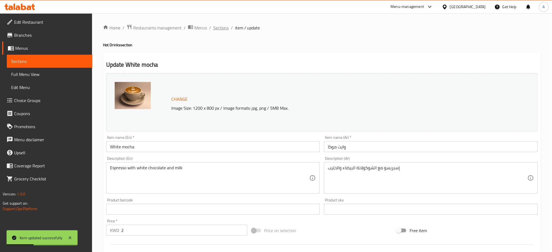
click at [228, 29] on span "Sections" at bounding box center [221, 28] width 16 height 7
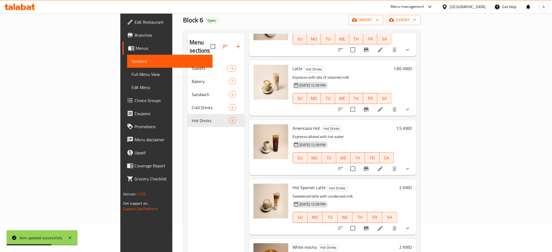
scroll to position [76, 0]
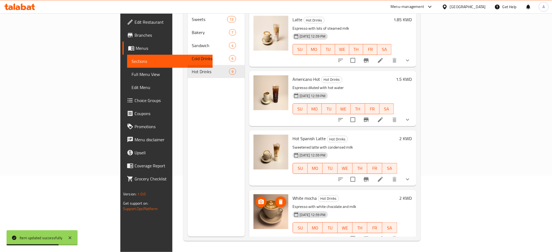
click at [258, 199] on icon "upload picture" at bounding box center [261, 202] width 7 height 7
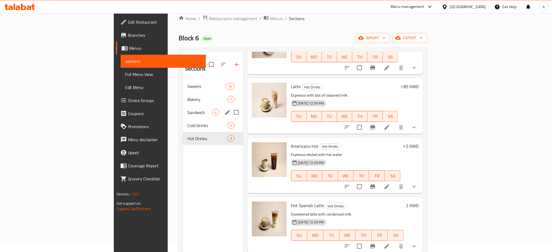
scroll to position [0, 0]
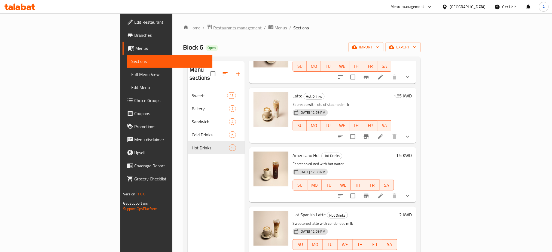
click at [214, 31] on span "Restaurants management" at bounding box center [238, 28] width 48 height 7
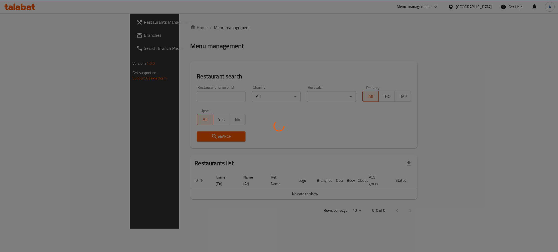
click at [165, 95] on div at bounding box center [279, 126] width 558 height 252
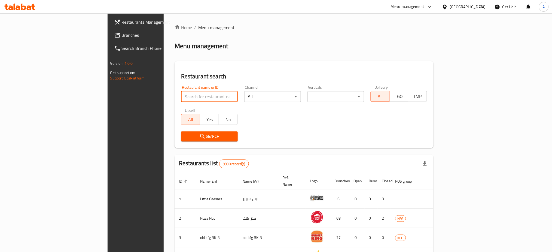
click at [181, 97] on input "search" at bounding box center [209, 96] width 57 height 11
type input "snack box"
click button "Search" at bounding box center [209, 137] width 57 height 10
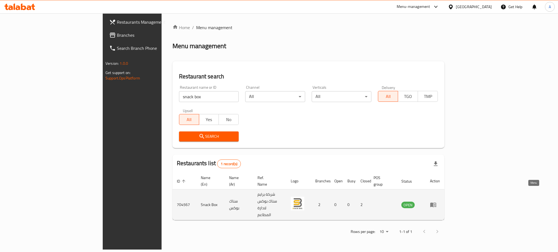
click at [440, 202] on link "enhanced table" at bounding box center [435, 205] width 10 height 7
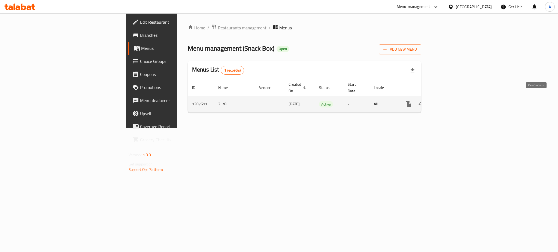
click at [450, 102] on icon "enhanced table" at bounding box center [447, 104] width 5 height 5
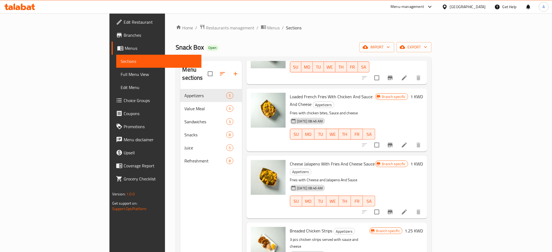
scroll to position [59, 0]
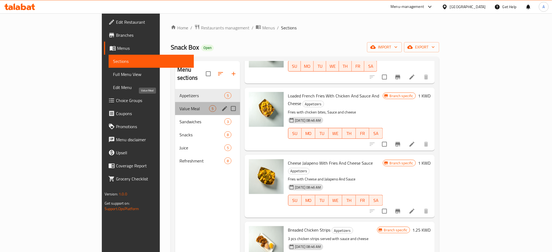
click at [180, 105] on span "Value Meal" at bounding box center [195, 108] width 30 height 7
